Goal: Task Accomplishment & Management: Use online tool/utility

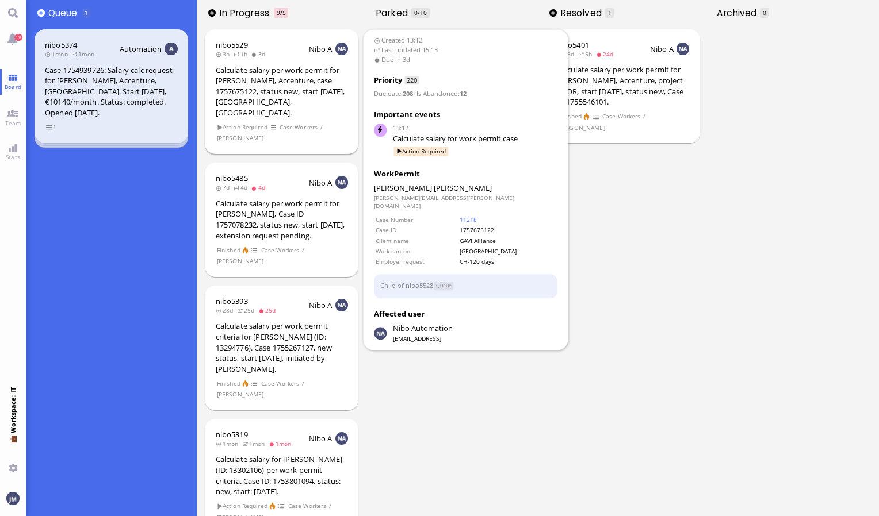
click at [292, 100] on div "Calculate salary per work permit for [PERSON_NAME], Accenture, case 1757675122,…" at bounding box center [282, 91] width 133 height 53
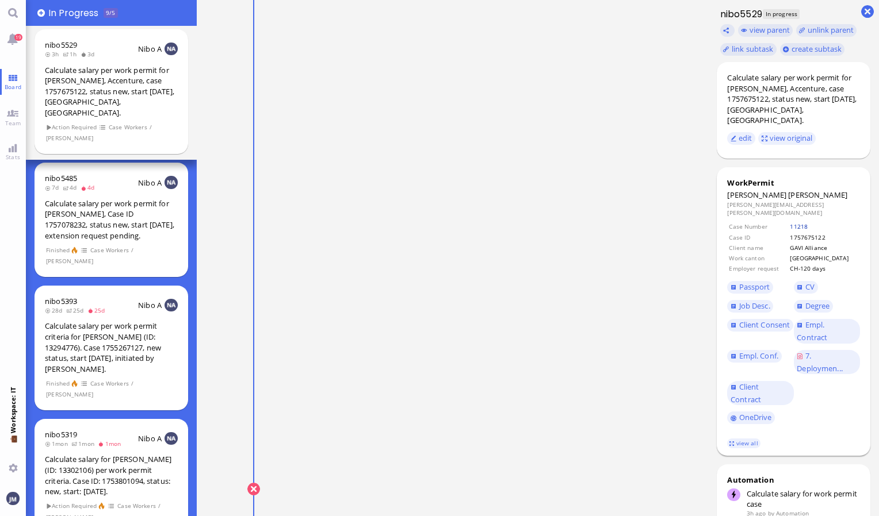
click at [808, 223] on link "11218" at bounding box center [799, 227] width 18 height 8
click at [814, 281] on link "CV" at bounding box center [806, 287] width 24 height 13
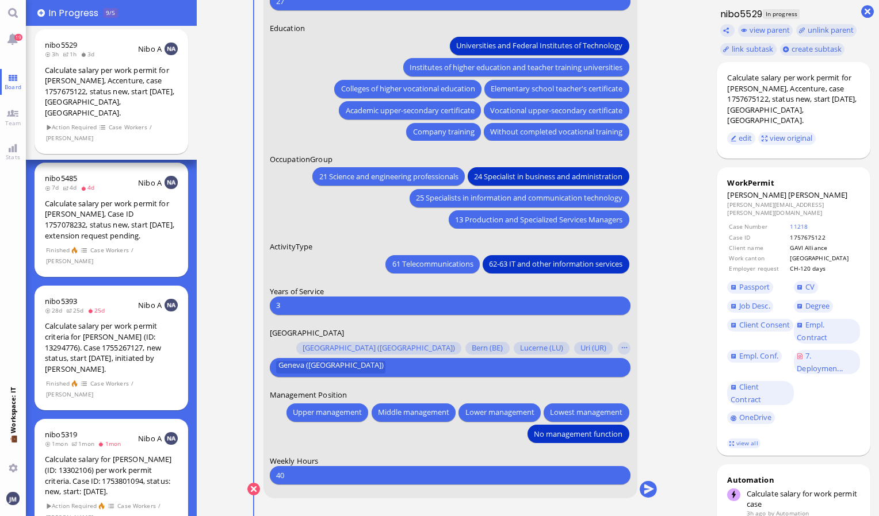
click at [299, 307] on input "3" at bounding box center [450, 306] width 348 height 12
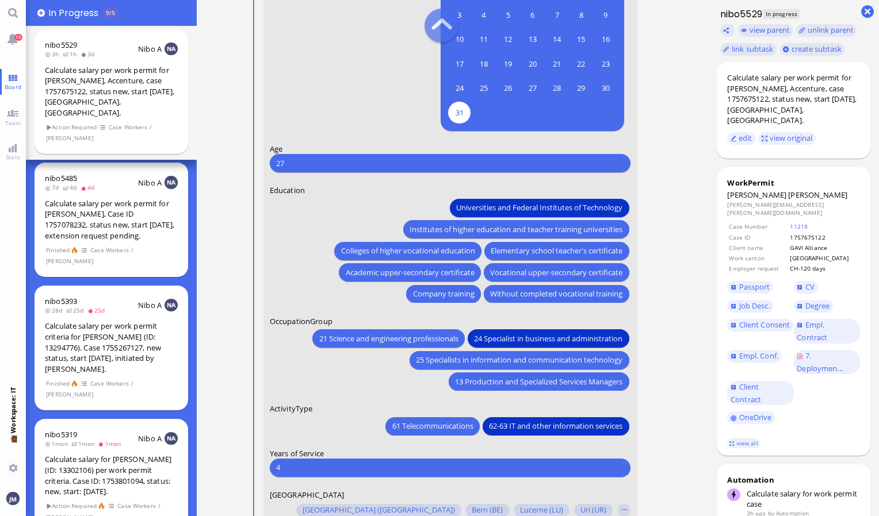
scroll to position [-173, 0]
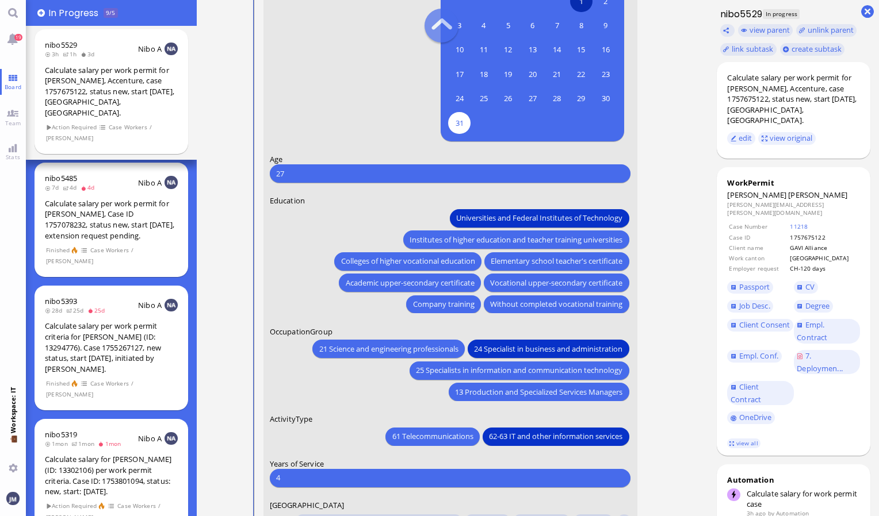
type input "4"
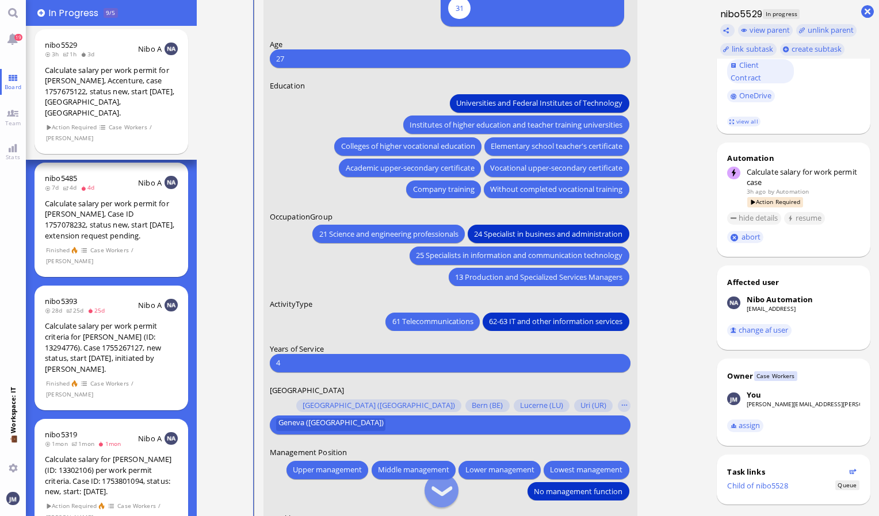
scroll to position [0, 0]
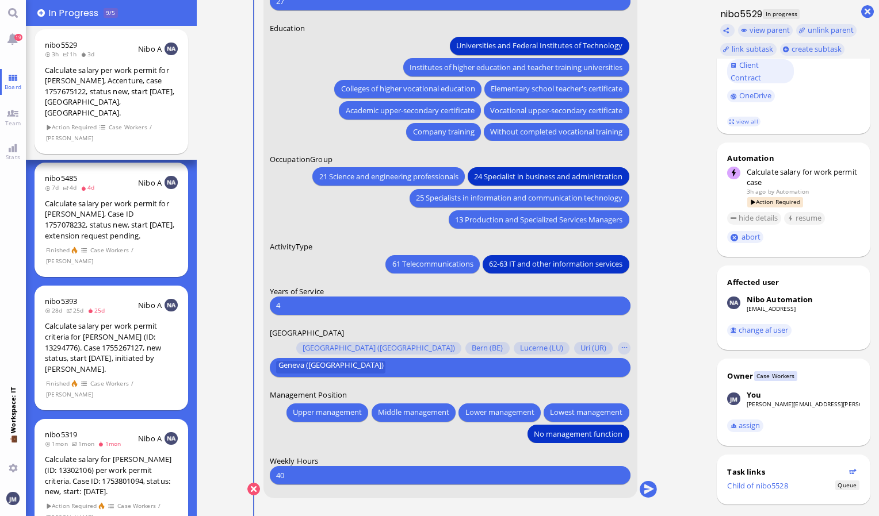
click at [670, 379] on nitautoscroll "13:12 by Automation Automation Calculate eligible salary for work permit 13:12 …" at bounding box center [453, 258] width 456 height 516
click at [649, 490] on button "submit" at bounding box center [648, 489] width 17 height 17
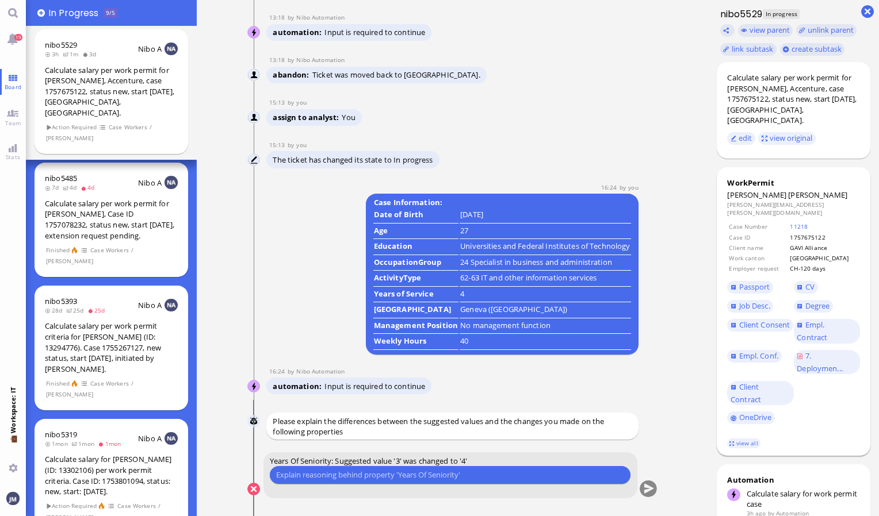
click at [739, 190] on span "Urszula" at bounding box center [756, 195] width 59 height 10
copy dt "Urszula"
click at [442, 477] on input "text" at bounding box center [450, 475] width 348 height 12
type input "she started working for Accenture on August 2021."
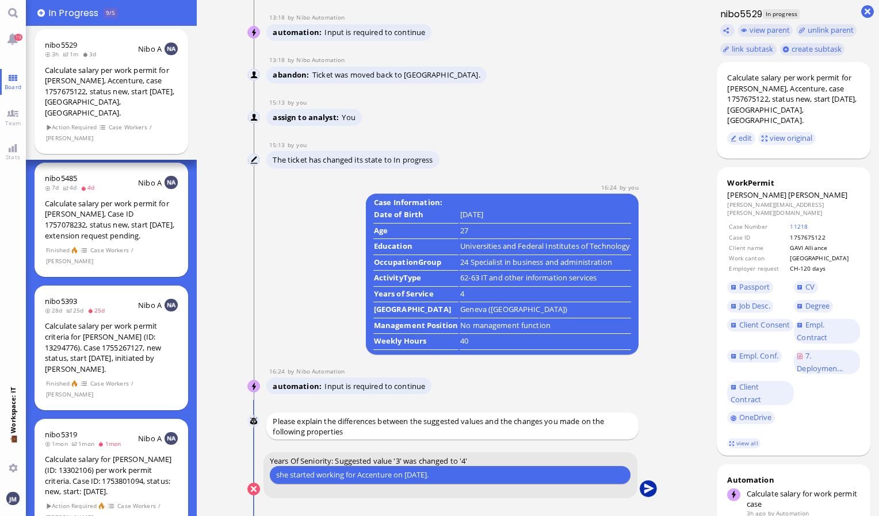
click at [649, 488] on button "submit" at bounding box center [648, 489] width 17 height 17
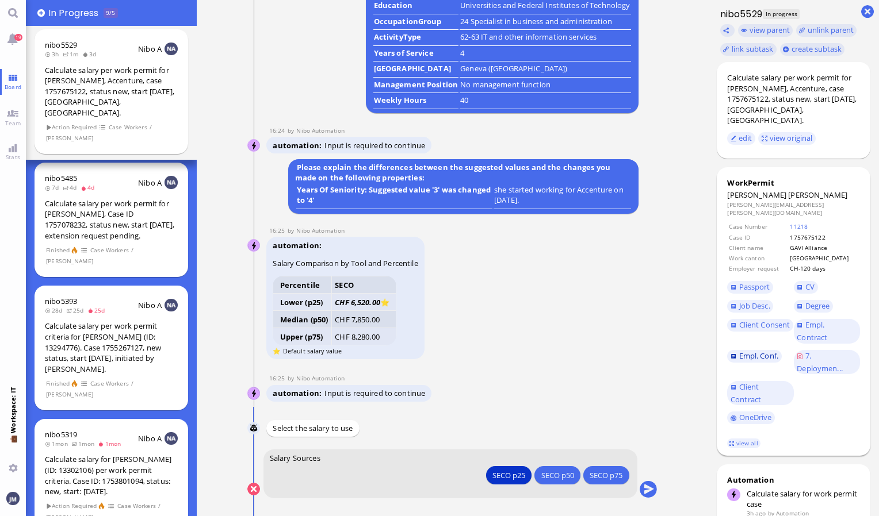
click at [762, 351] on span "Empl. Conf." at bounding box center [758, 356] width 39 height 10
click at [648, 493] on button "submit" at bounding box center [648, 489] width 17 height 17
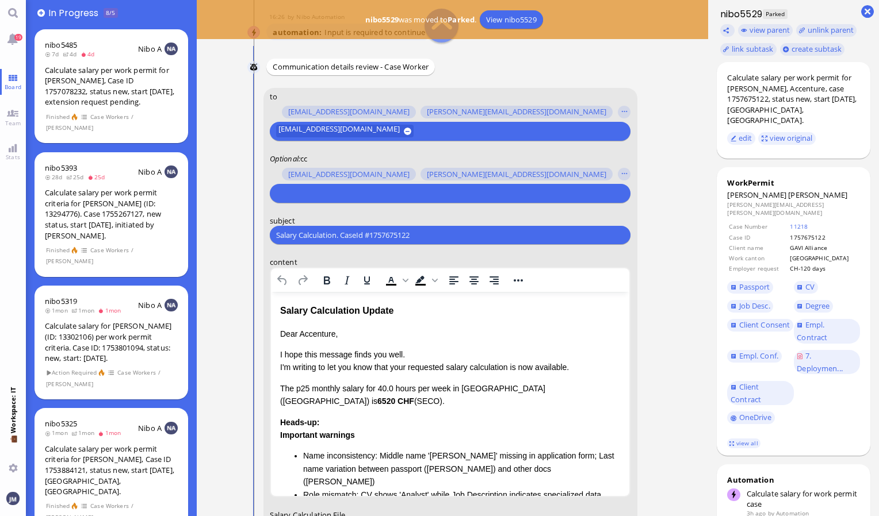
scroll to position [-230, 0]
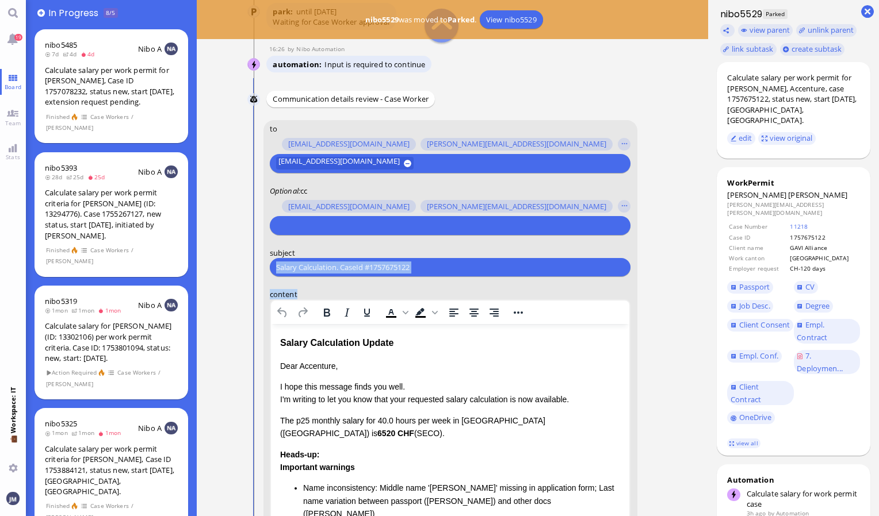
drag, startPoint x: 441, startPoint y: 277, endPoint x: 434, endPoint y: 273, distance: 7.5
click at [434, 273] on form "to amit.thakur@bluelakelegal.com anand.pazhenkottil@bluelakelegal.com anusha.th…" at bounding box center [450, 424] width 374 height 609
drag, startPoint x: 426, startPoint y: 267, endPoint x: 236, endPoint y: 259, distance: 190.6
click at [236, 259] on nitautoscroll "13:12 by Automation Automation Calculate eligible salary for work permit 13:12 …" at bounding box center [453, 258] width 456 height 516
paste input "PazPerTout new case: Urszula Kaluza (1757675122 / 13225842), Employer Request: …"
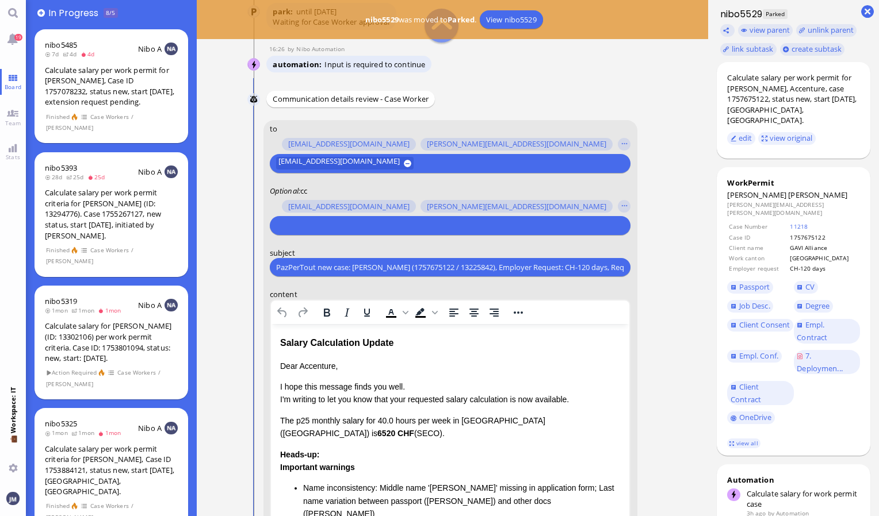
scroll to position [0, 100]
type input "PazPerTout new case: Urszula Kaluza (1757675122 / 13225842), Employer Request: …"
click at [299, 232] on div at bounding box center [448, 226] width 348 height 16
click at [298, 227] on input "text" at bounding box center [448, 226] width 345 height 12
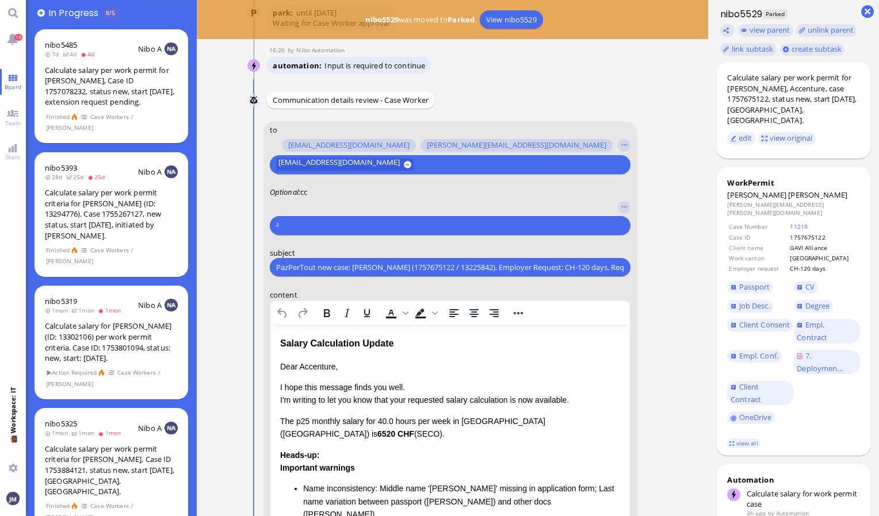
scroll to position [-229, 0]
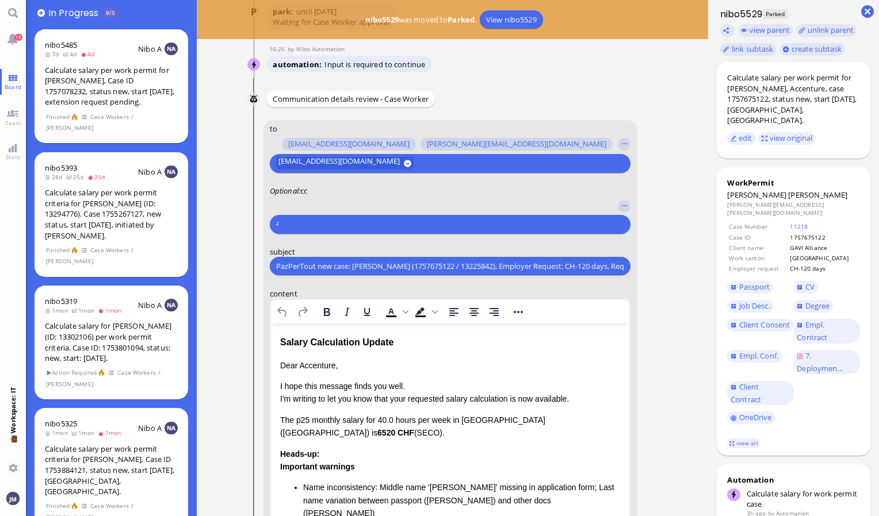
type input "²"
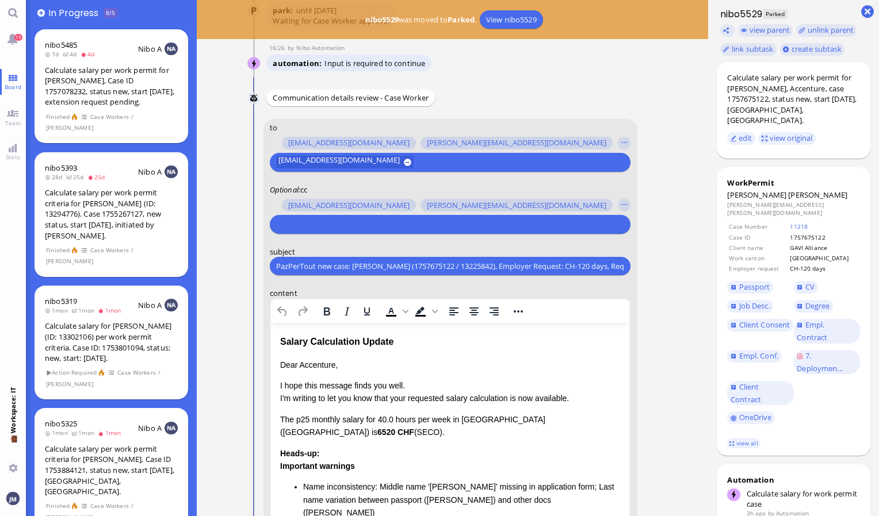
scroll to position [-230, 0]
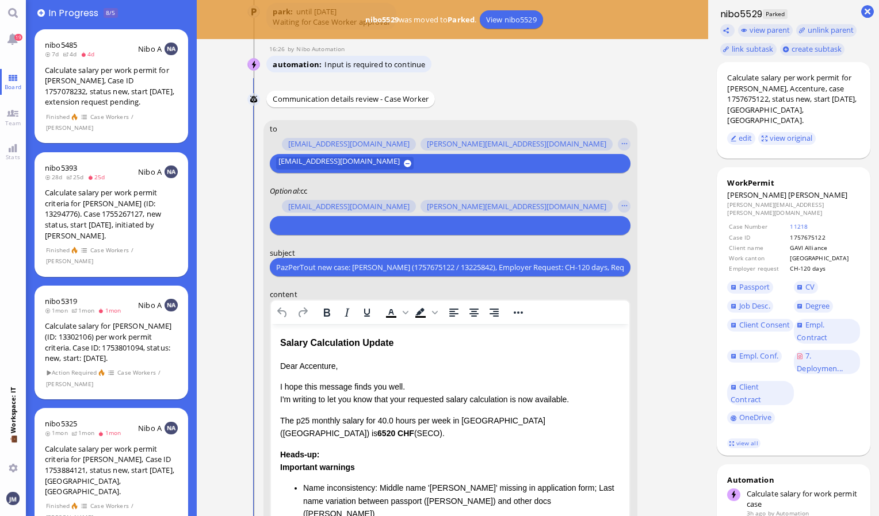
click at [378, 220] on input "text" at bounding box center [448, 226] width 345 height 12
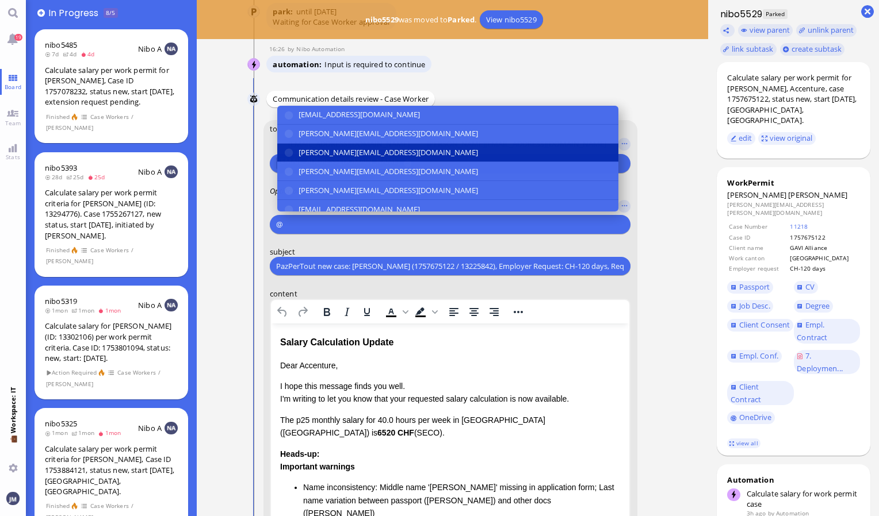
type input "@"
click at [300, 150] on span "[PERSON_NAME][EMAIL_ADDRESS][DOMAIN_NAME]" at bounding box center [388, 153] width 179 height 12
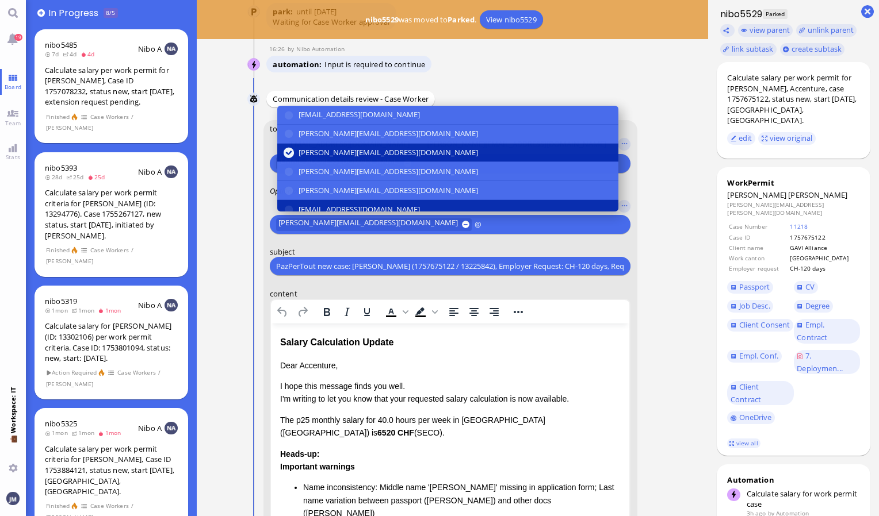
type input "@"
click at [324, 206] on span "[EMAIL_ADDRESS][DOMAIN_NAME]" at bounding box center [359, 210] width 121 height 12
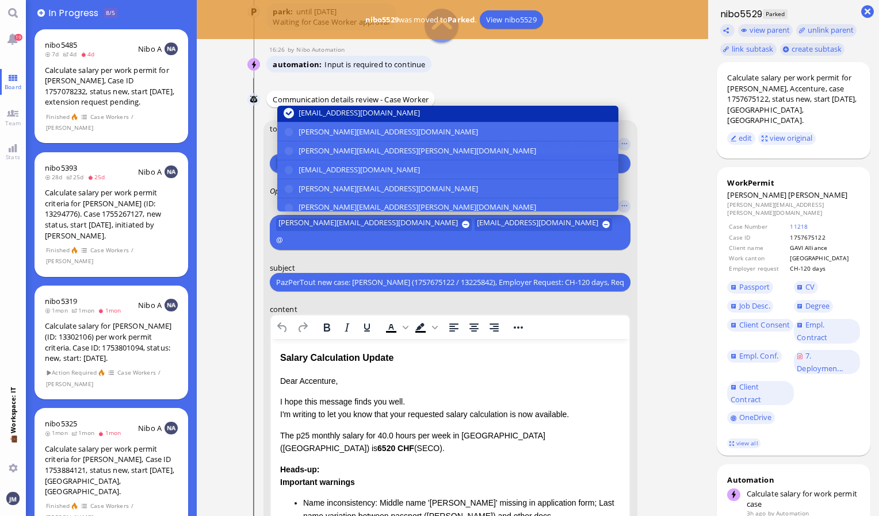
scroll to position [115, 0]
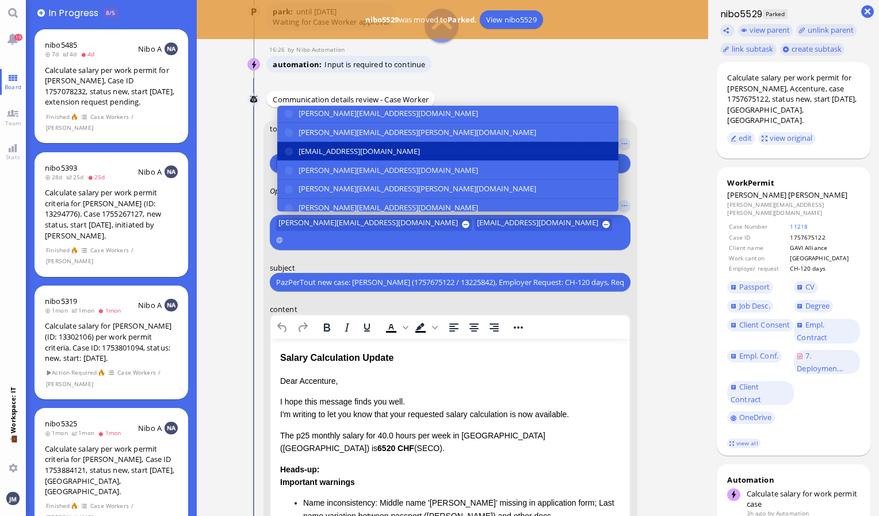
type input "@"
click at [338, 151] on span "[EMAIL_ADDRESS][DOMAIN_NAME]" at bounding box center [359, 152] width 121 height 12
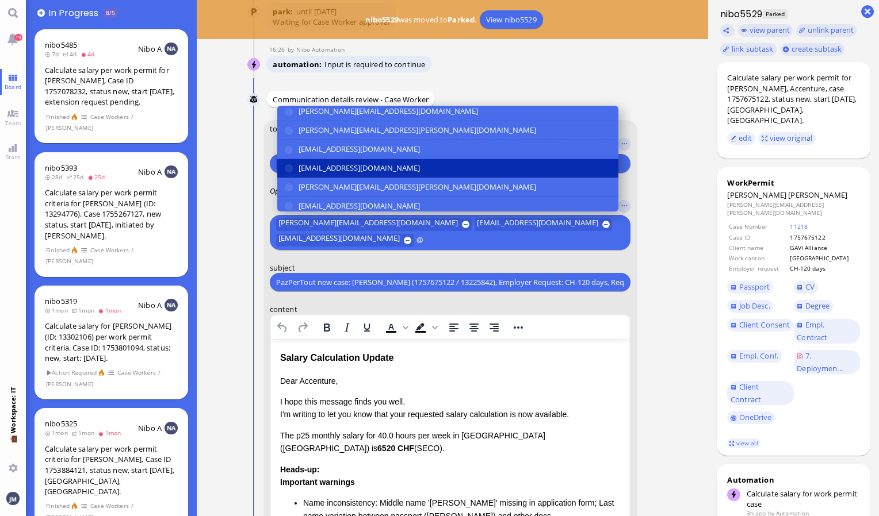
scroll to position [212, 0]
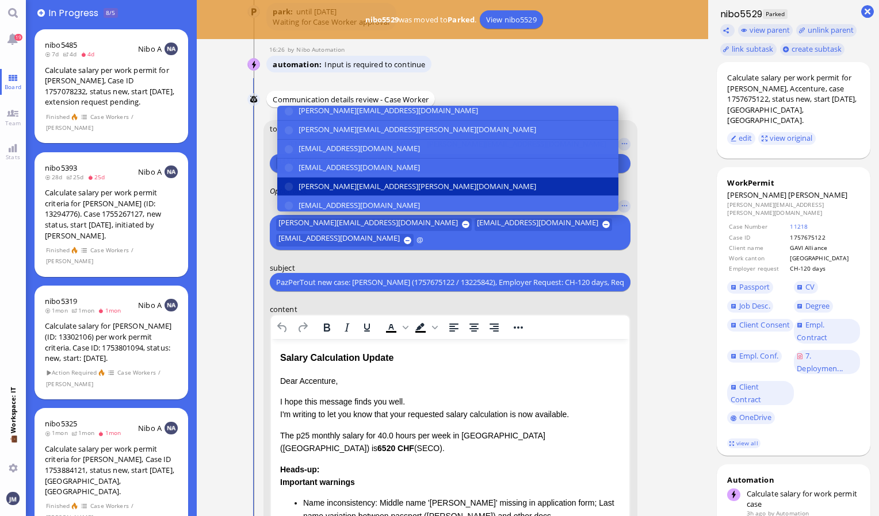
type input "@"
click at [341, 186] on span "[PERSON_NAME][EMAIL_ADDRESS][PERSON_NAME][DOMAIN_NAME]" at bounding box center [418, 187] width 238 height 12
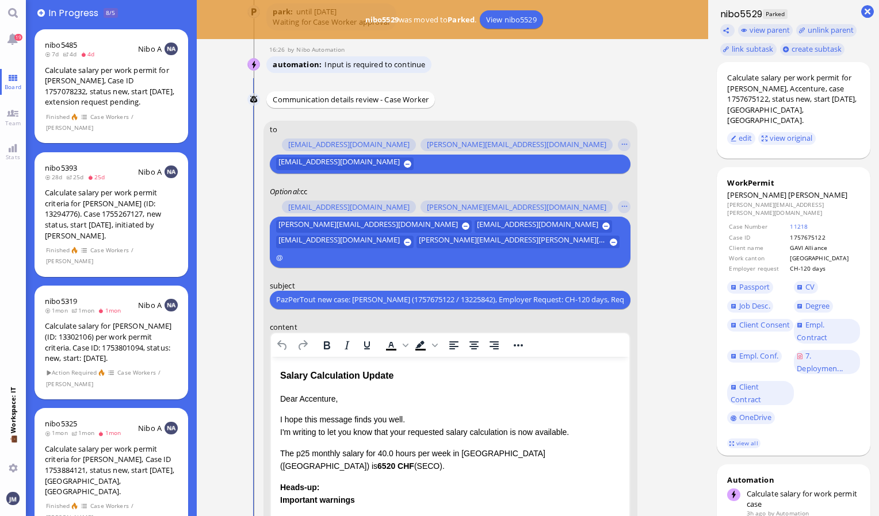
scroll to position [-261, 0]
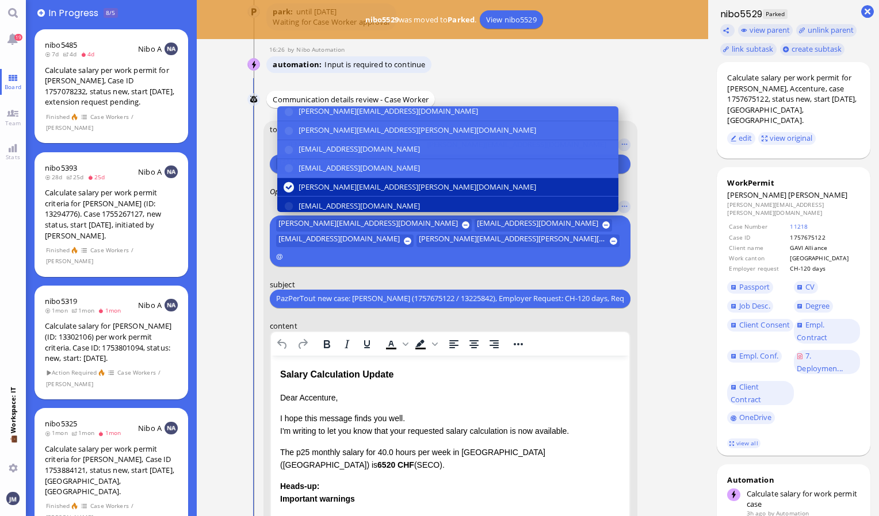
type input "@"
click at [344, 200] on span "[EMAIL_ADDRESS][DOMAIN_NAME]" at bounding box center [359, 206] width 121 height 12
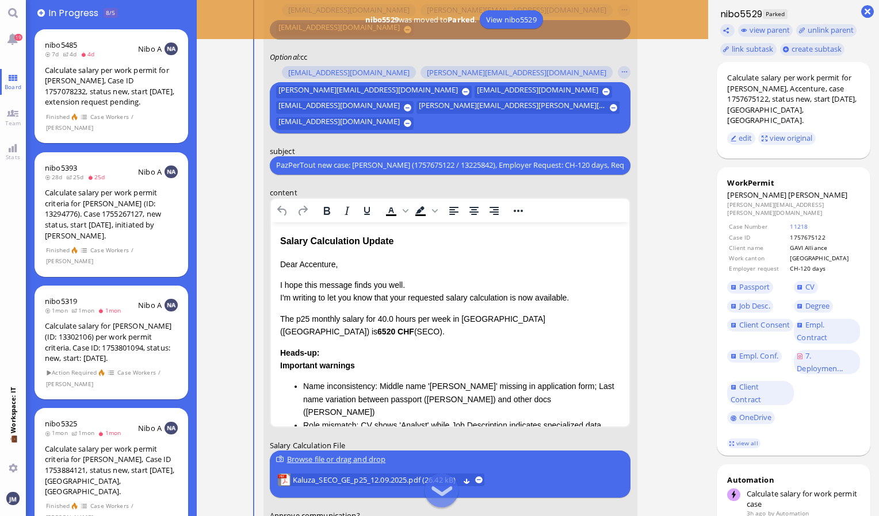
scroll to position [-89, 0]
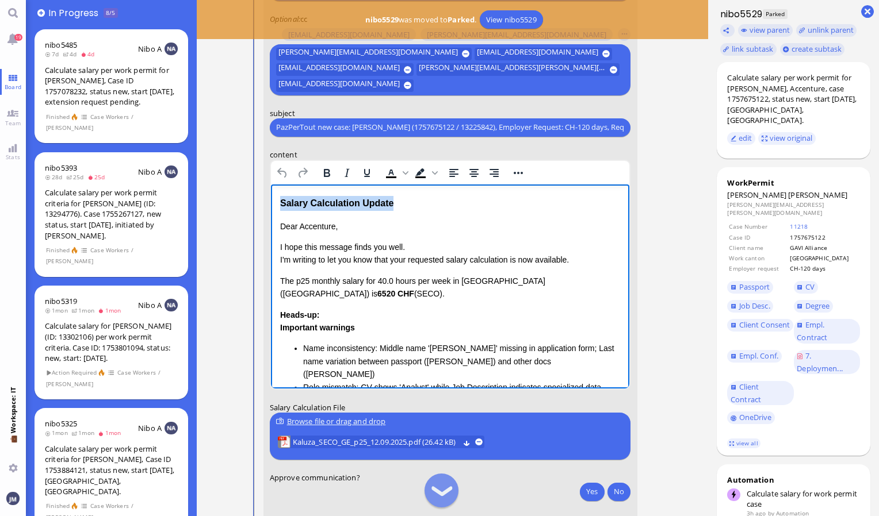
drag, startPoint x: 404, startPoint y: 201, endPoint x: 475, endPoint y: 370, distance: 182.5
click at [270, 186] on html "Salary Calculation Update Dear Accenture, I hope this message finds you well. I…" at bounding box center [449, 385] width 359 height 403
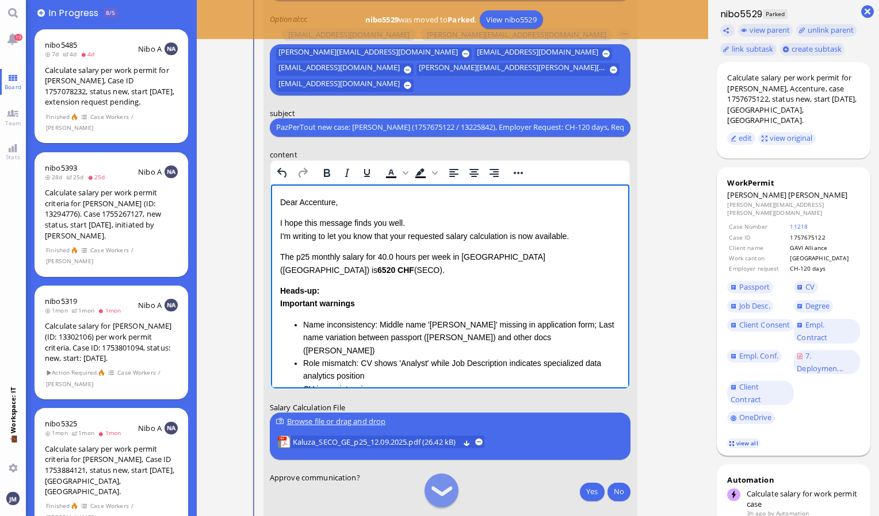
click at [737, 439] on link "view all" at bounding box center [743, 444] width 33 height 10
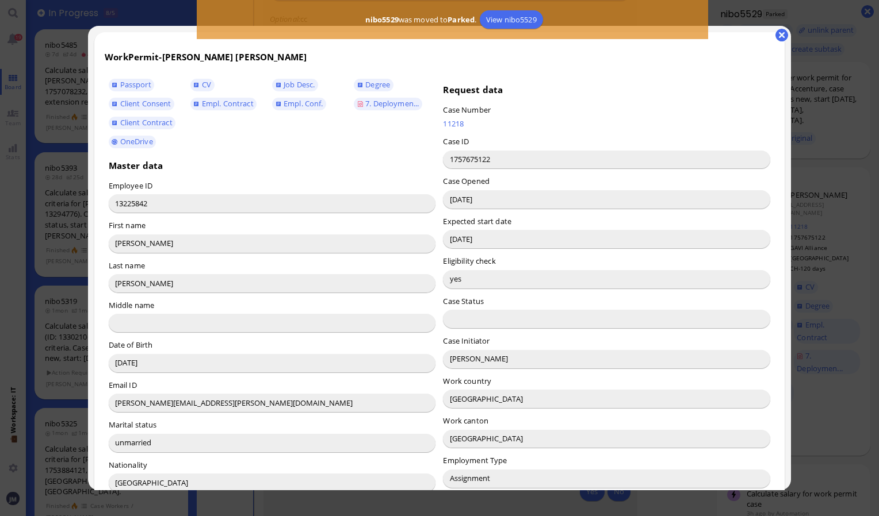
click at [459, 360] on input "Belén Battaglia" at bounding box center [606, 359] width 327 height 18
click at [786, 35] on button "button" at bounding box center [781, 35] width 13 height 13
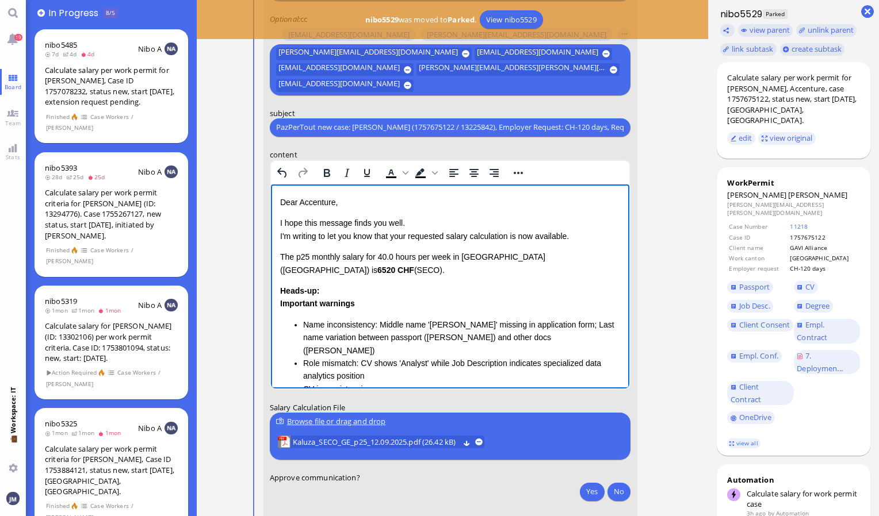
click at [312, 205] on p "Dear Accenture," at bounding box center [450, 202] width 340 height 13
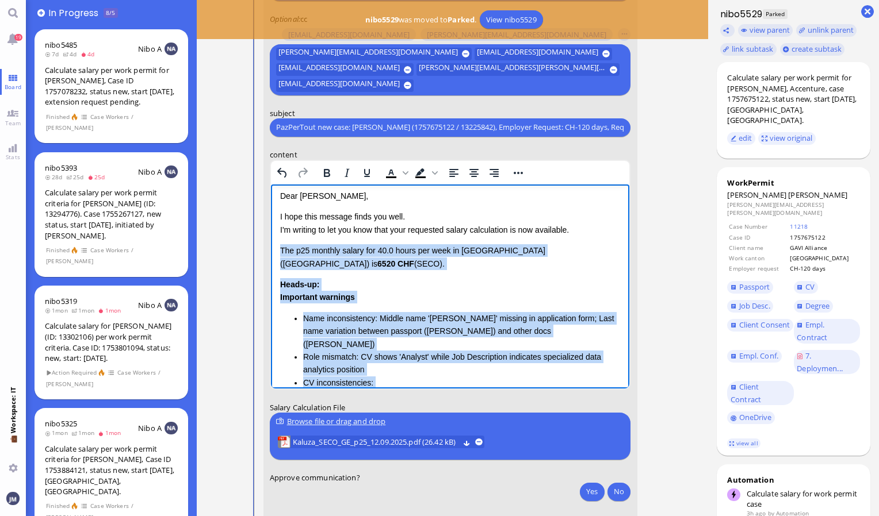
scroll to position [136, 0]
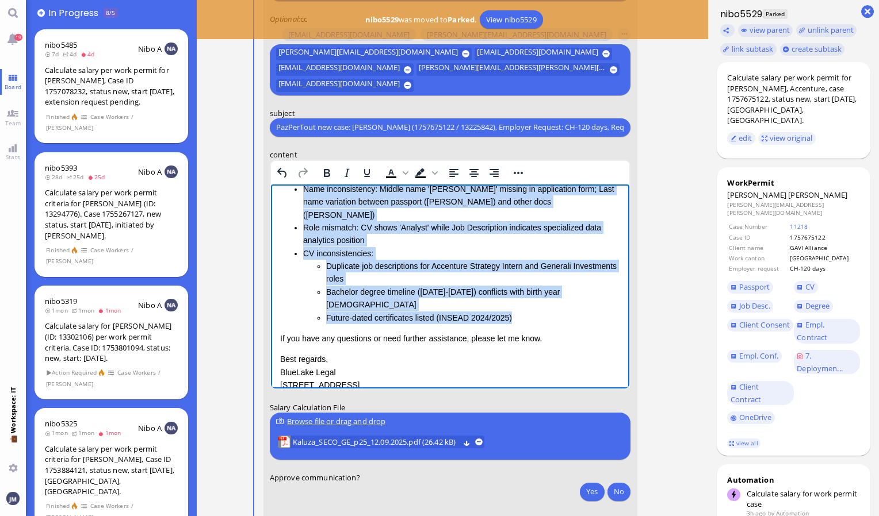
drag, startPoint x: 280, startPoint y: 258, endPoint x: 547, endPoint y: 279, distance: 267.7
click at [547, 279] on div "Dear Belén, I hope this message finds you well. I'm writing to let you know tha…" at bounding box center [450, 226] width 340 height 332
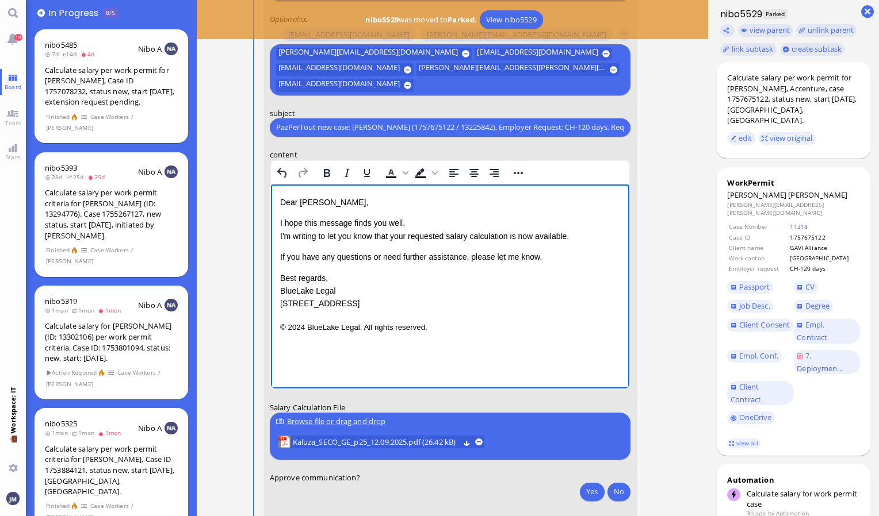
click at [292, 248] on div "Dear Belén, I hope this message finds you well. I'm writing to let you know tha…" at bounding box center [450, 253] width 340 height 114
click at [280, 248] on div "Dear Belén, I hope this message finds you well. I'm writing to let you know tha…" at bounding box center [450, 253] width 340 height 114
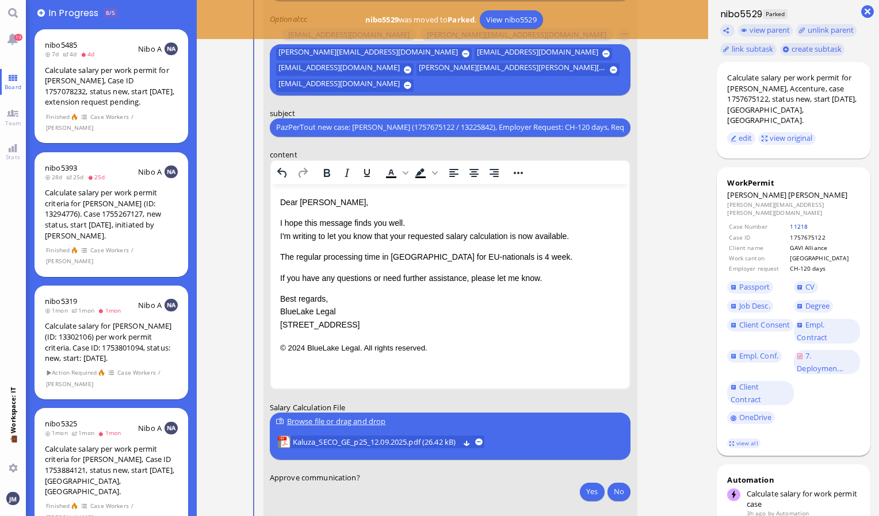
click at [808, 223] on link "11218" at bounding box center [799, 227] width 18 height 8
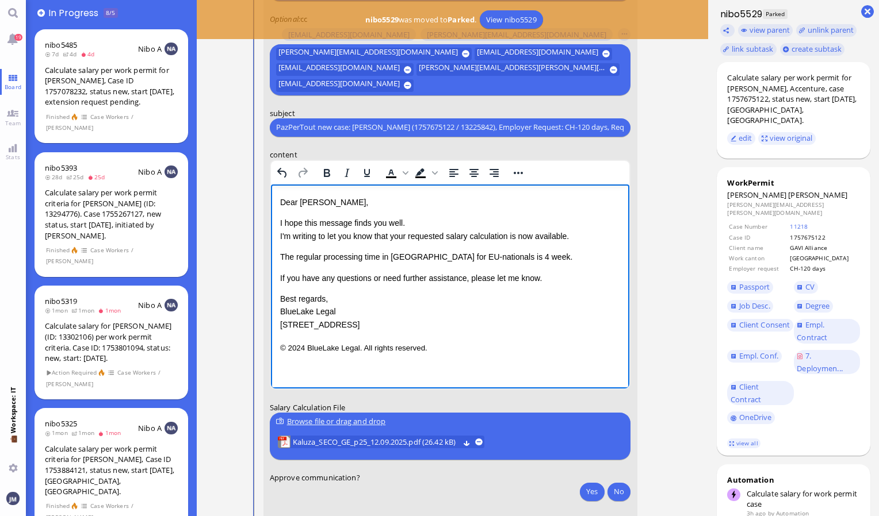
click at [395, 258] on p "The regular processing time in [GEOGRAPHIC_DATA] for EU-nationals is 4 week." at bounding box center [450, 256] width 340 height 13
click at [486, 257] on p "The regular processing time in Geneva for EU-nationals is 4 week." at bounding box center [450, 256] width 340 height 13
click at [523, 262] on p "The regular processing time in Geneva for EU-nationals is 5 week." at bounding box center [450, 256] width 340 height 13
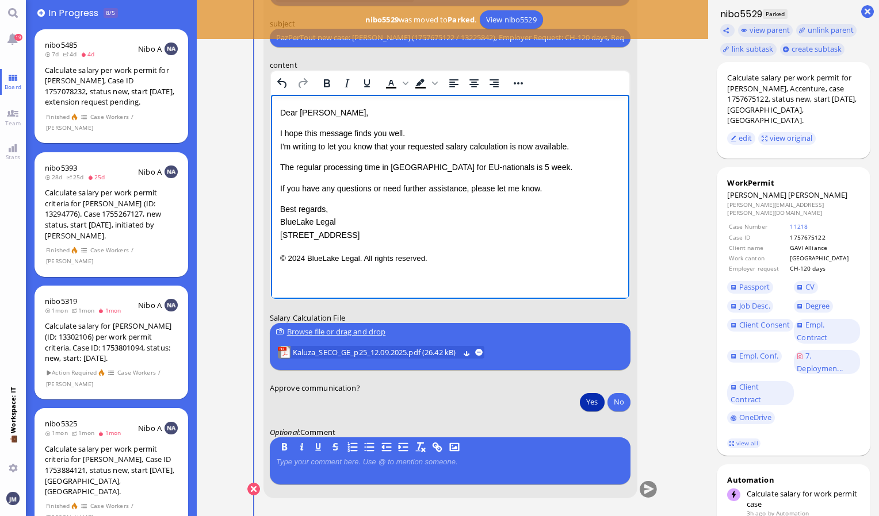
click at [594, 400] on button "Yes" at bounding box center [592, 402] width 24 height 18
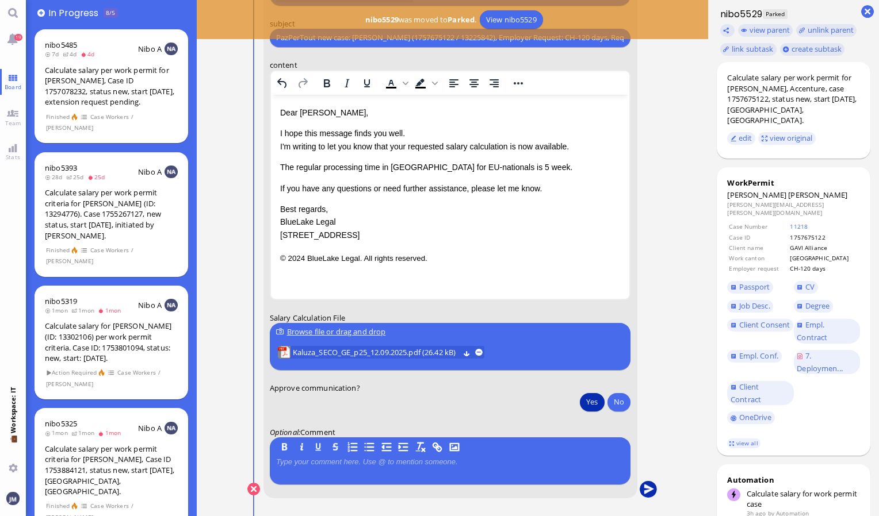
click at [653, 484] on button "submit" at bounding box center [648, 489] width 17 height 17
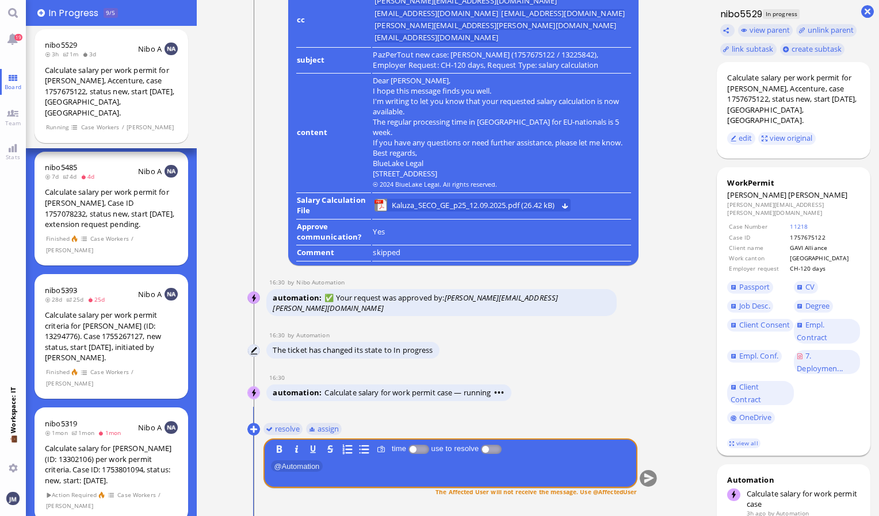
click at [788, 190] on span "Kaluza" at bounding box center [817, 195] width 59 height 10
copy span "Kaluza"
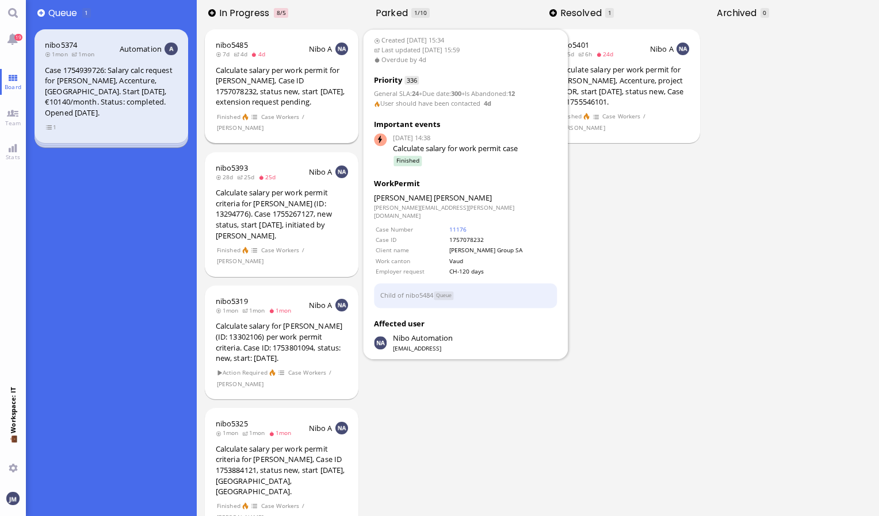
click at [242, 101] on div "Calculate salary per work permit for [PERSON_NAME], Case ID 1757078232, status …" at bounding box center [282, 86] width 133 height 43
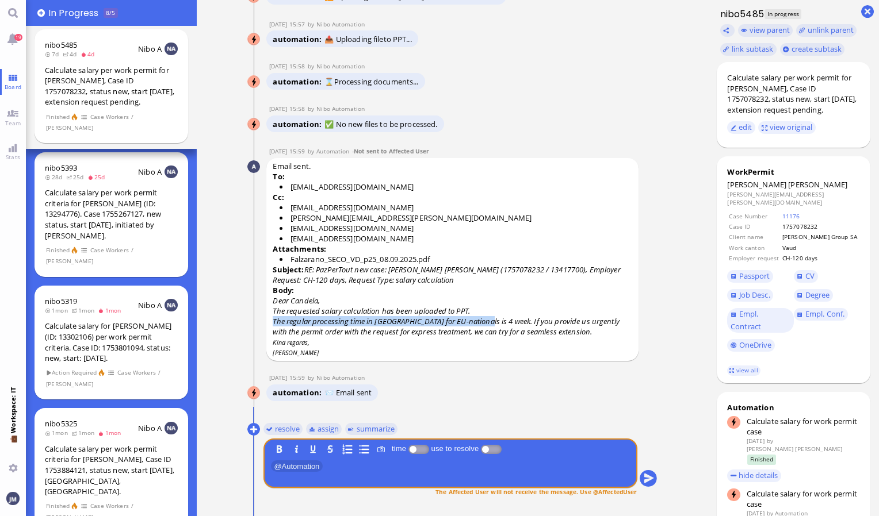
drag, startPoint x: 274, startPoint y: 323, endPoint x: 484, endPoint y: 322, distance: 210.5
click at [484, 322] on span "The regular processing time in [GEOGRAPHIC_DATA] for EU-nationals is 4 week. If…" at bounding box center [446, 326] width 346 height 21
copy span "The regular processing time in [GEOGRAPHIC_DATA] for EU-nationals is 4 week."
